Goal: Task Accomplishment & Management: Complete application form

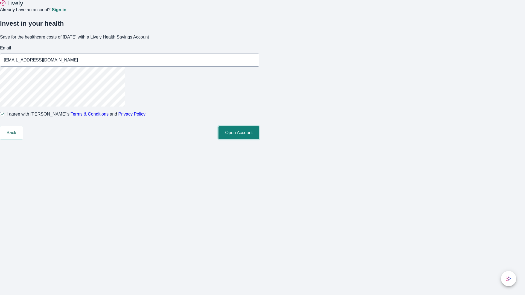
click at [259, 139] on button "Open Account" at bounding box center [238, 132] width 41 height 13
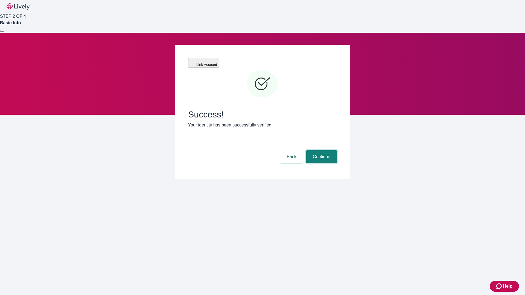
click at [321, 150] on button "Continue" at bounding box center [321, 156] width 31 height 13
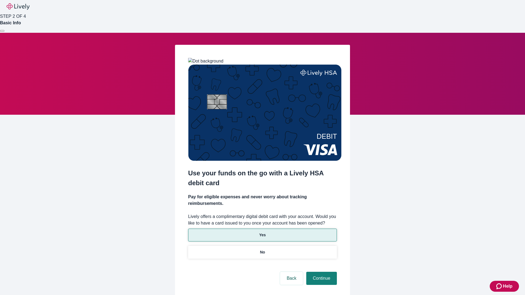
click at [262, 232] on p "Yes" at bounding box center [262, 235] width 7 height 6
click at [321, 272] on button "Continue" at bounding box center [321, 278] width 31 height 13
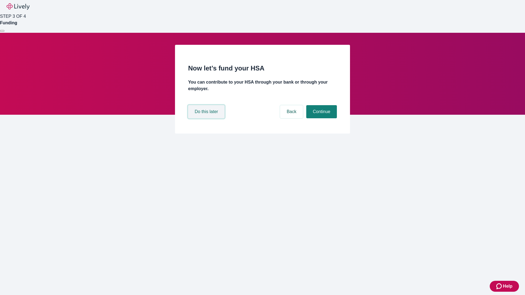
click at [207, 118] on button "Do this later" at bounding box center [206, 111] width 36 height 13
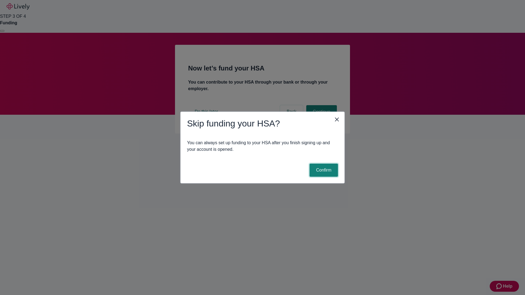
click at [323, 170] on button "Confirm" at bounding box center [323, 170] width 28 height 13
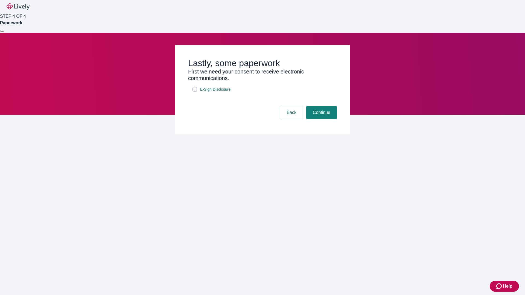
click at [195, 92] on input "E-Sign Disclosure" at bounding box center [194, 89] width 4 height 4
checkbox input "true"
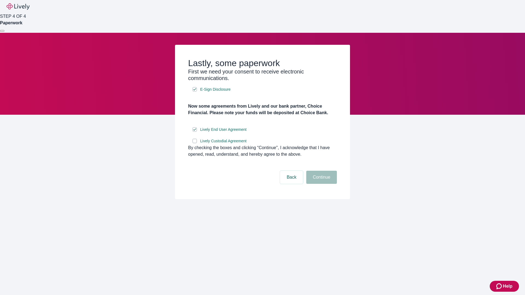
click at [195, 143] on input "Lively Custodial Agreement" at bounding box center [194, 141] width 4 height 4
checkbox input "true"
click at [321, 184] on button "Continue" at bounding box center [321, 177] width 31 height 13
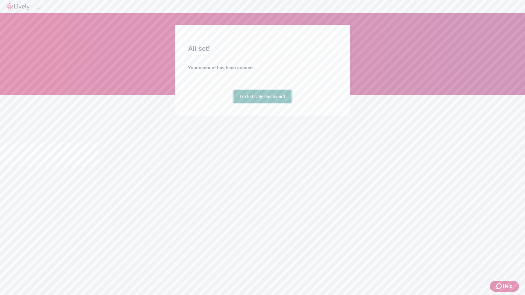
click at [262, 103] on link "Go to Lively dashboard" at bounding box center [262, 96] width 58 height 13
